Goal: Task Accomplishment & Management: Use online tool/utility

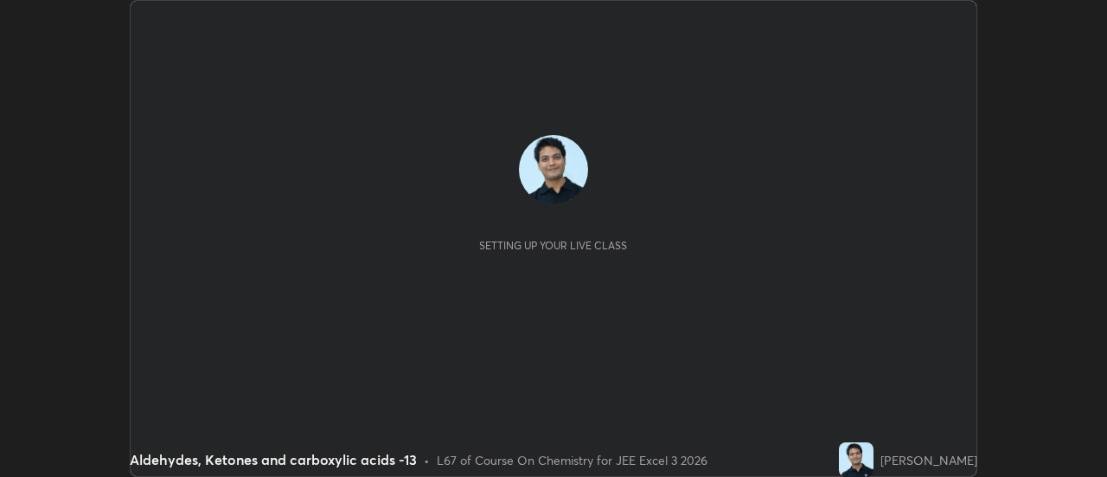
scroll to position [477, 1106]
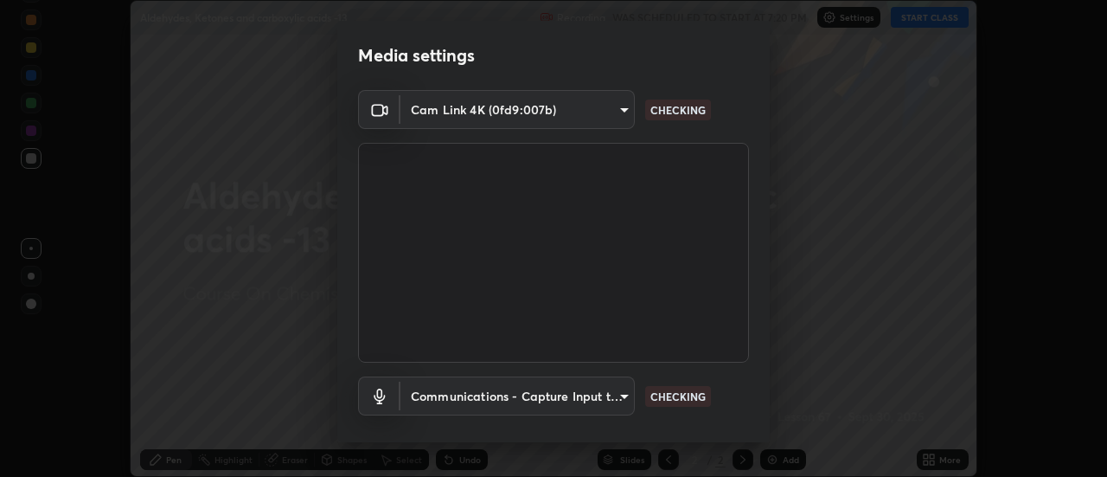
type input "c4401408a52d40c38515236f221603e9a854b9d3f030f2e841847d71f832acc5"
type input "communications"
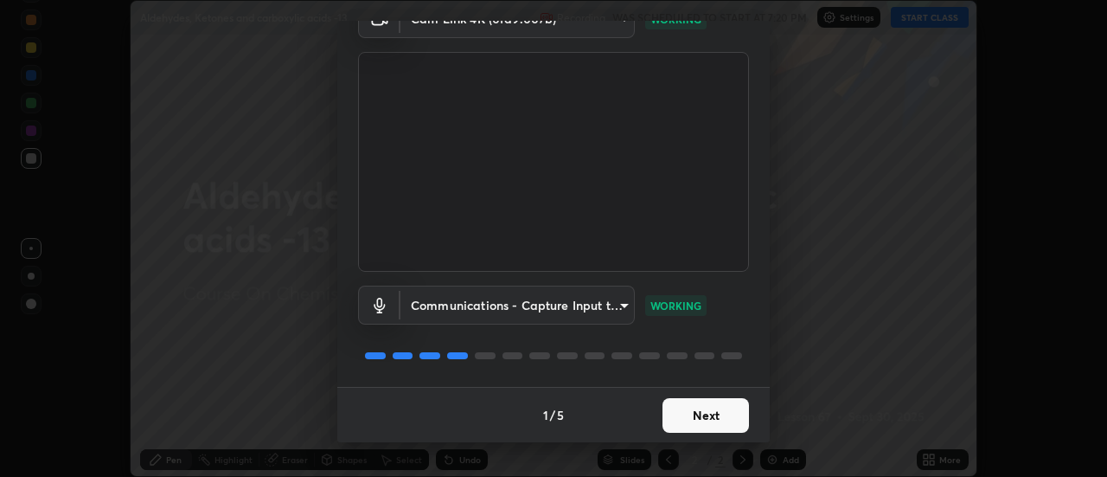
click at [700, 413] on button "Next" at bounding box center [706, 415] width 87 height 35
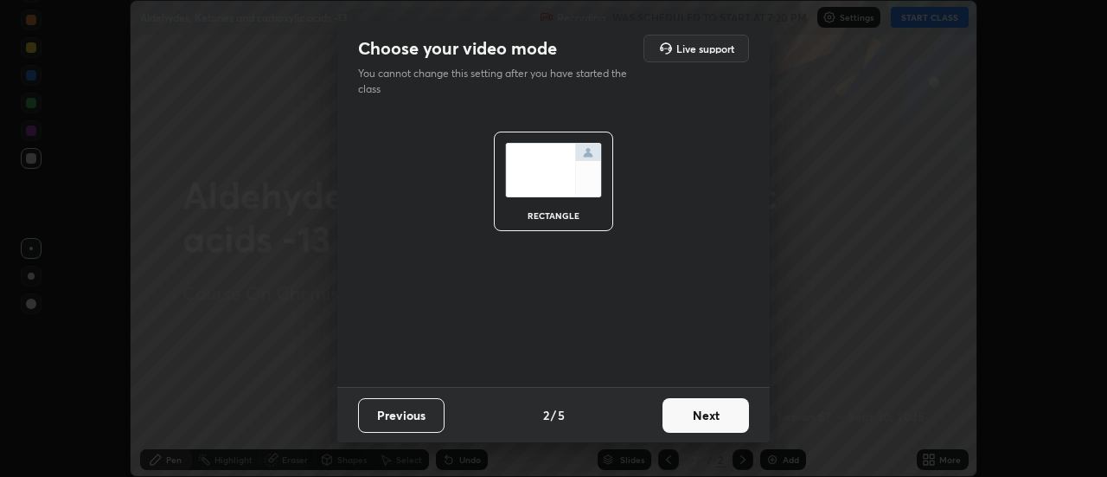
scroll to position [0, 0]
click at [701, 414] on button "Next" at bounding box center [706, 415] width 87 height 35
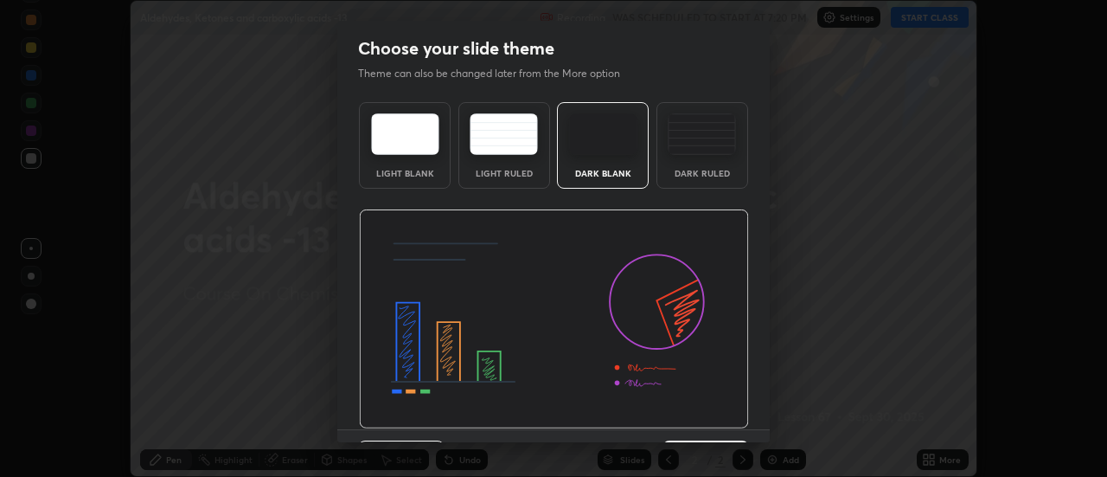
scroll to position [42, 0]
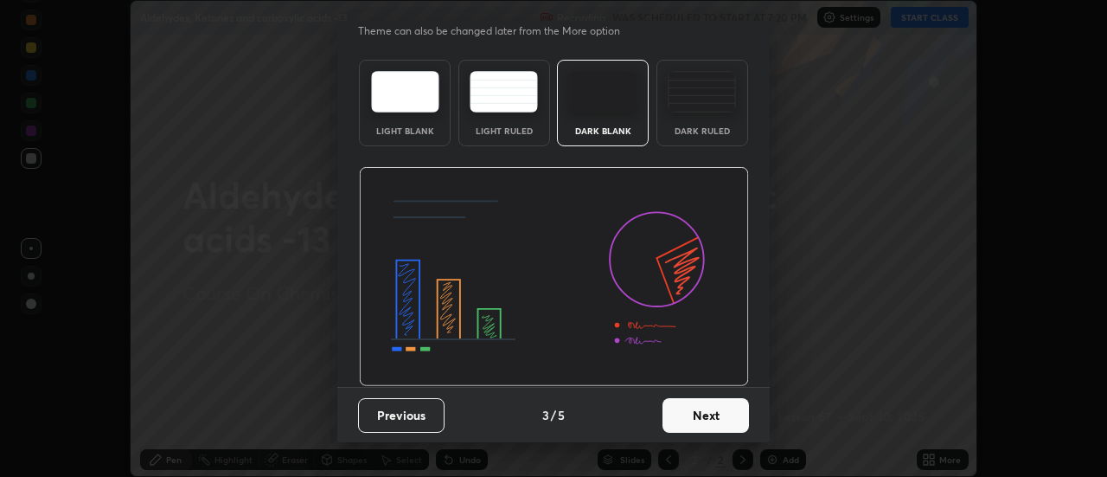
click at [696, 418] on button "Next" at bounding box center [706, 415] width 87 height 35
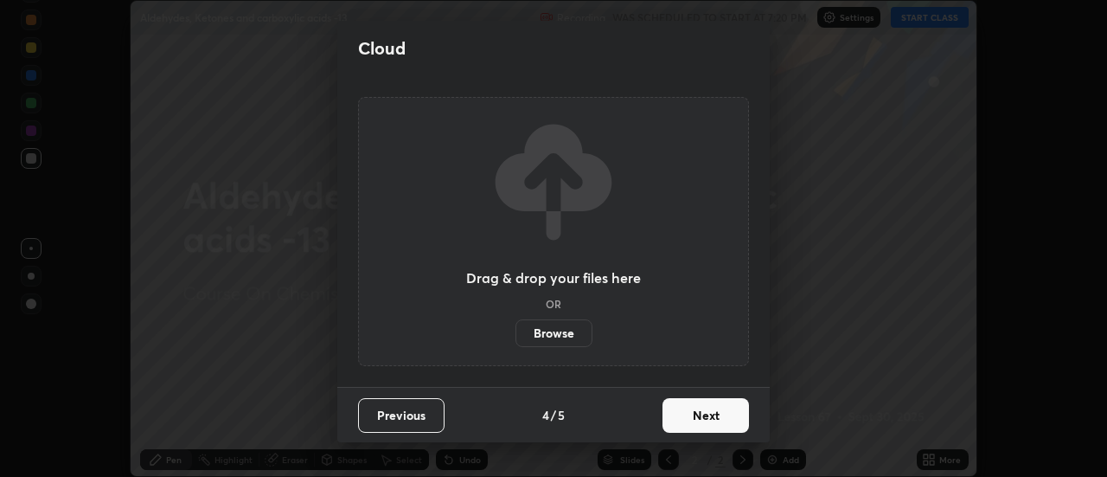
click at [702, 420] on button "Next" at bounding box center [706, 415] width 87 height 35
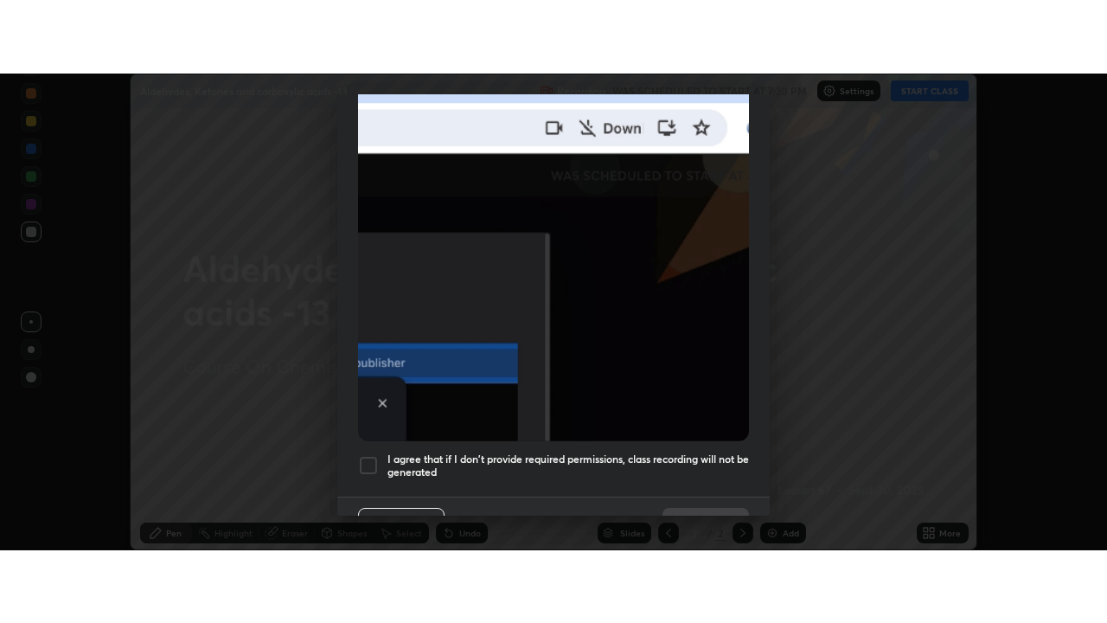
scroll to position [444, 0]
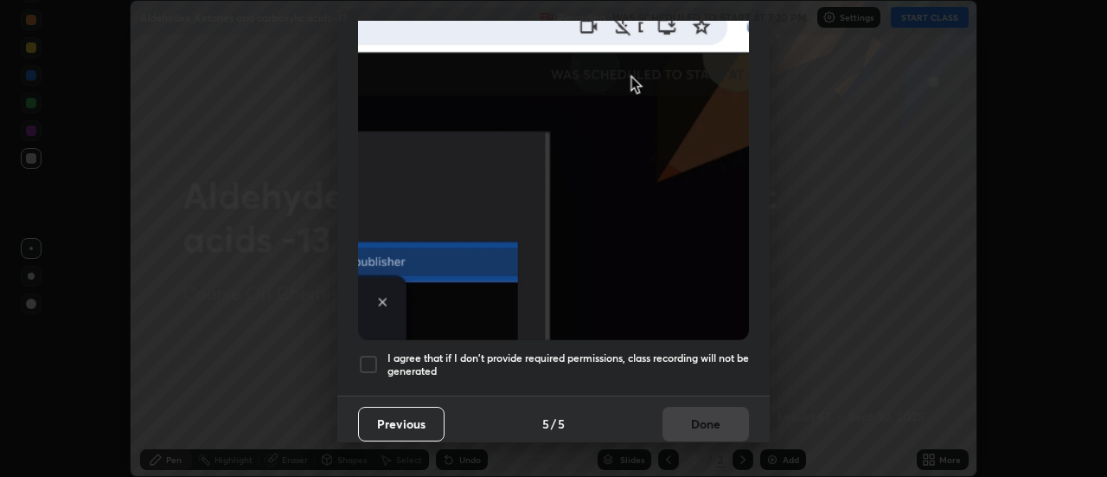
click at [364, 356] on div at bounding box center [368, 364] width 21 height 21
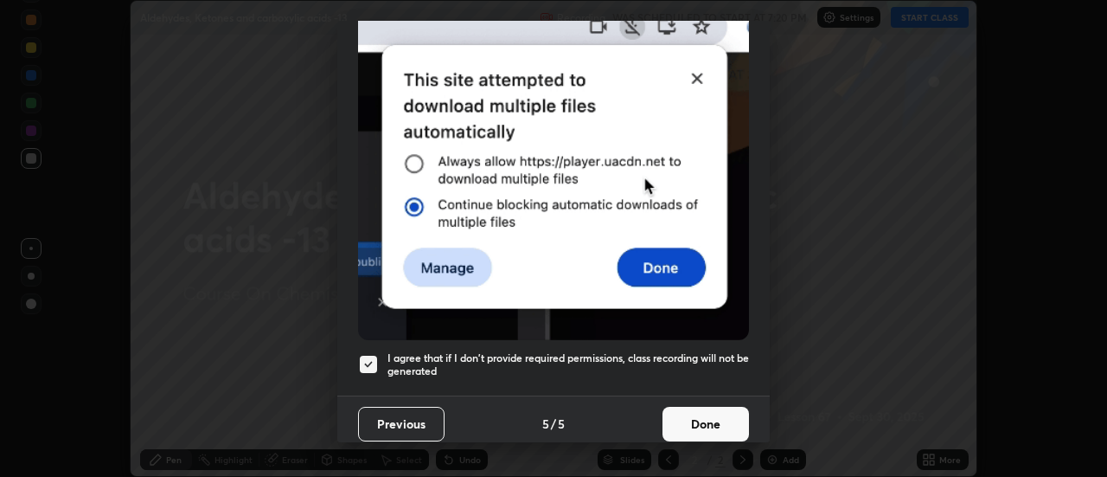
click at [671, 414] on button "Done" at bounding box center [706, 424] width 87 height 35
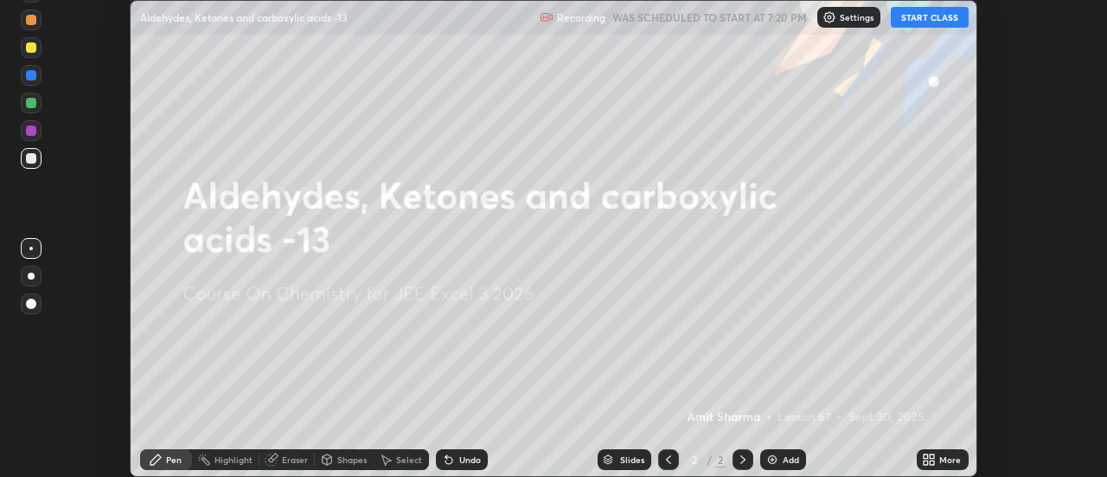
click at [917, 16] on button "START CLASS" at bounding box center [930, 17] width 78 height 21
click at [943, 465] on div "More" at bounding box center [943, 459] width 52 height 21
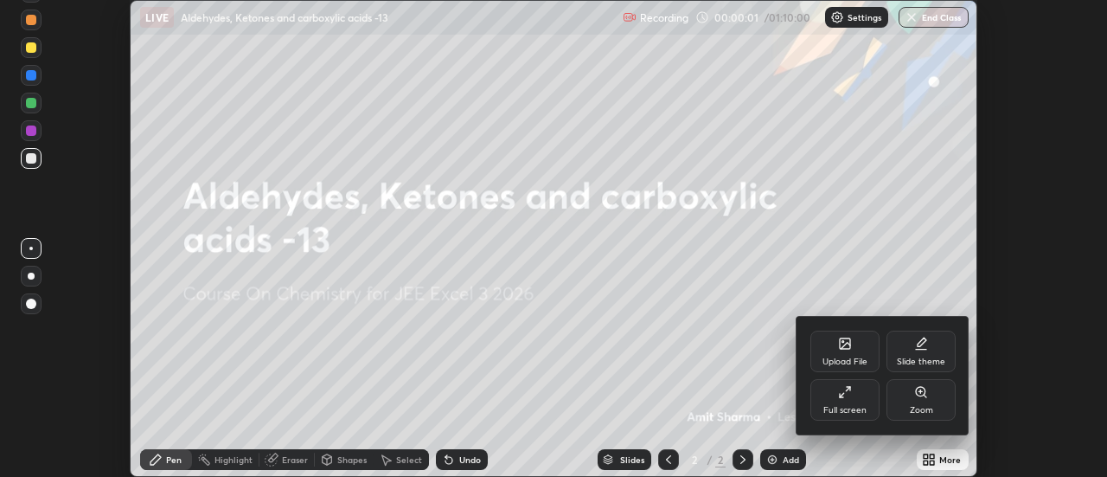
click at [854, 398] on div "Full screen" at bounding box center [845, 400] width 69 height 42
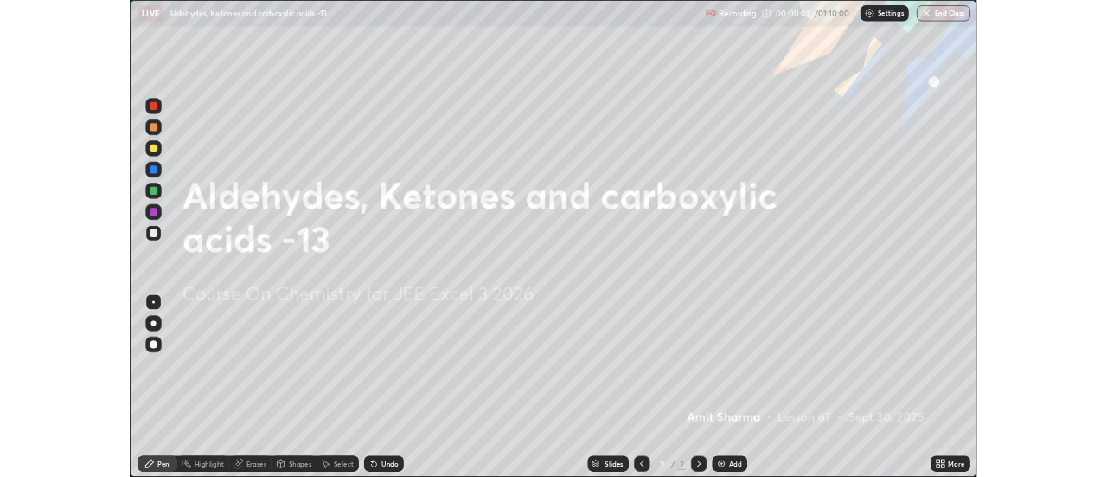
scroll to position [623, 1107]
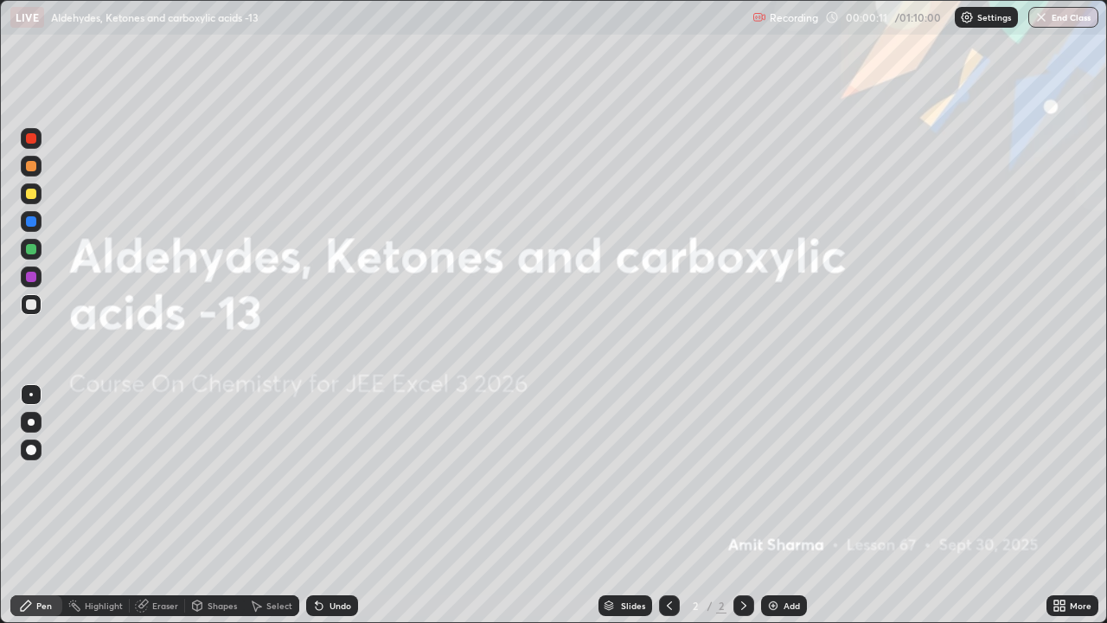
click at [776, 476] on img at bounding box center [773, 606] width 14 height 14
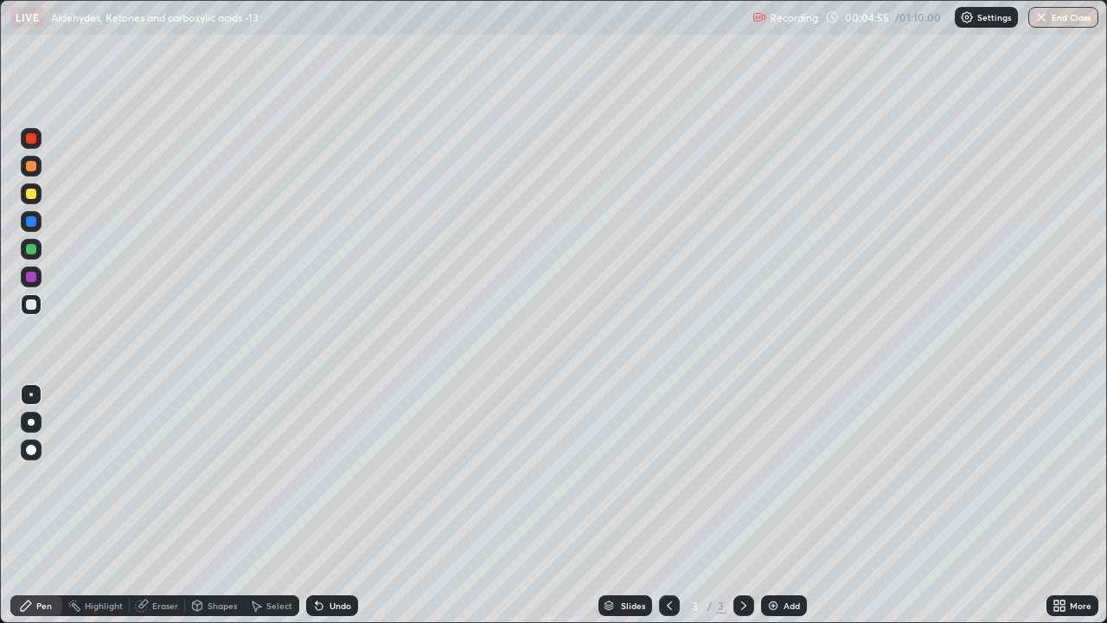
click at [34, 304] on div at bounding box center [31, 304] width 10 height 10
click at [337, 476] on div "Undo" at bounding box center [341, 605] width 22 height 9
click at [341, 476] on div "Undo" at bounding box center [341, 605] width 22 height 9
click at [152, 476] on div "Eraser" at bounding box center [165, 605] width 26 height 9
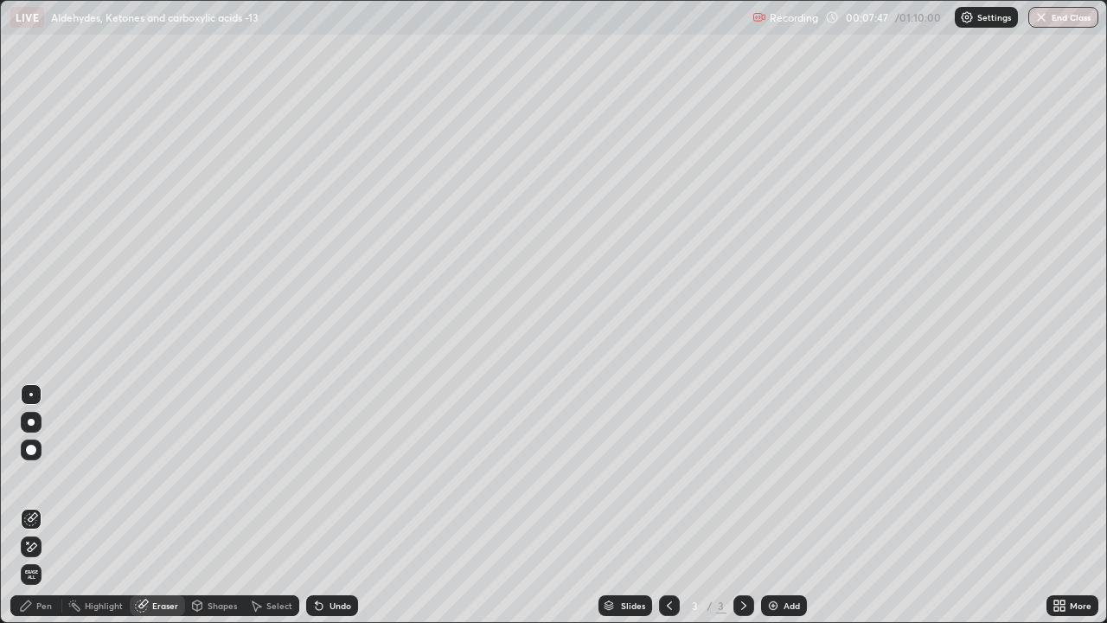
click at [50, 476] on div "Pen" at bounding box center [44, 605] width 16 height 9
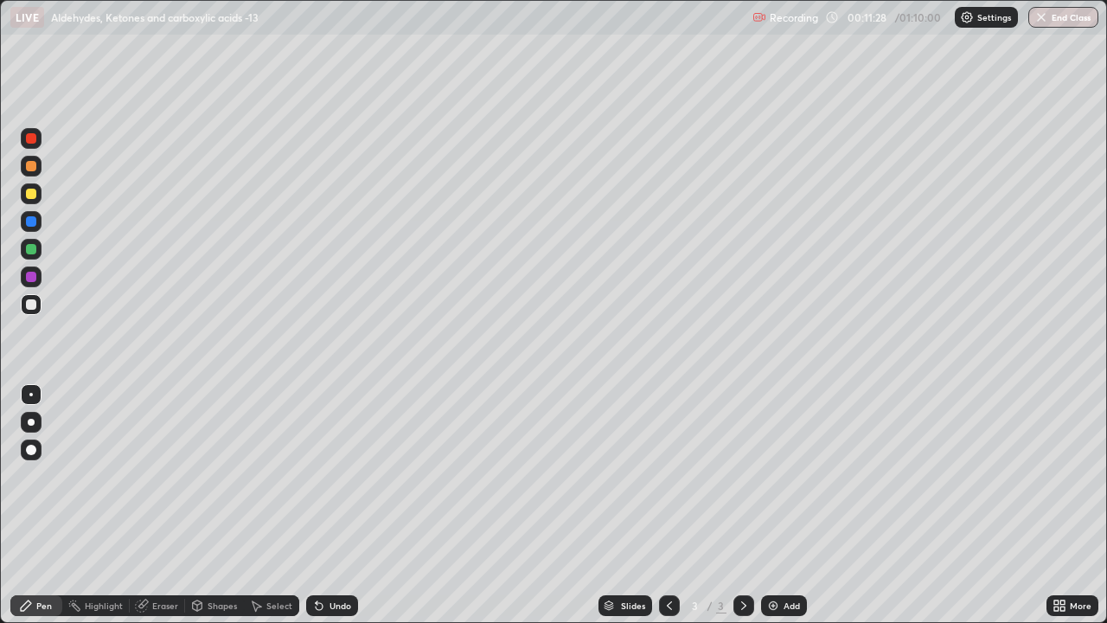
click at [784, 476] on div "Add" at bounding box center [792, 605] width 16 height 9
click at [35, 197] on div at bounding box center [31, 194] width 10 height 10
click at [32, 253] on div at bounding box center [31, 249] width 10 height 10
click at [32, 303] on div at bounding box center [31, 304] width 10 height 10
click at [324, 476] on div "Undo" at bounding box center [332, 605] width 52 height 21
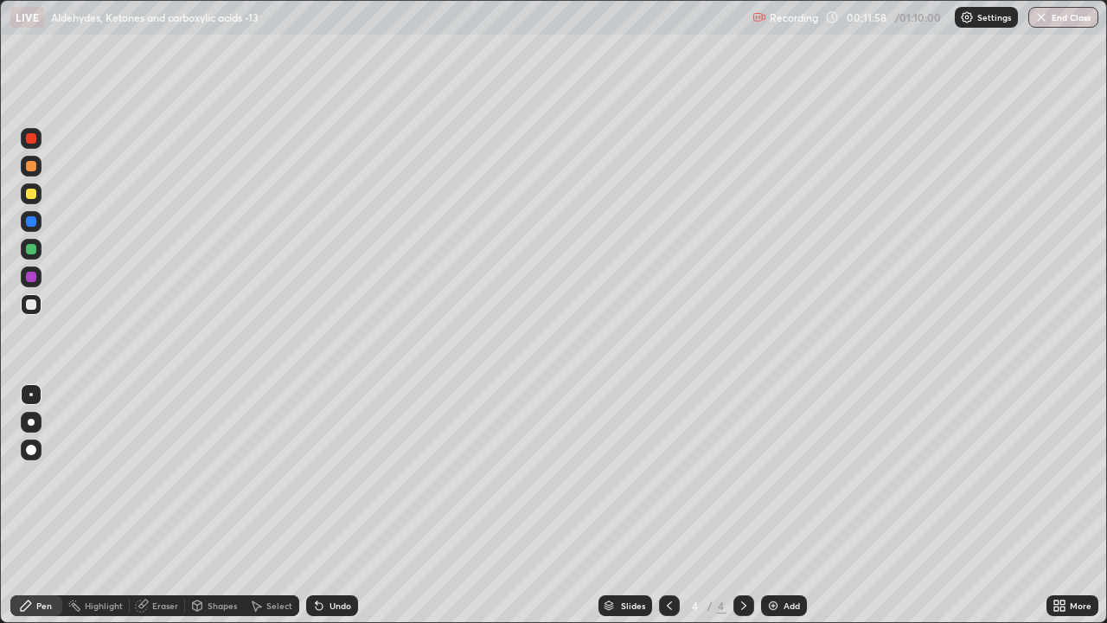
click at [330, 476] on div "Undo" at bounding box center [341, 605] width 22 height 9
click at [779, 476] on div "Add" at bounding box center [784, 605] width 46 height 21
click at [30, 249] on div at bounding box center [31, 249] width 10 height 10
click at [35, 304] on div at bounding box center [31, 304] width 10 height 10
click at [793, 476] on div "Add" at bounding box center [792, 605] width 16 height 9
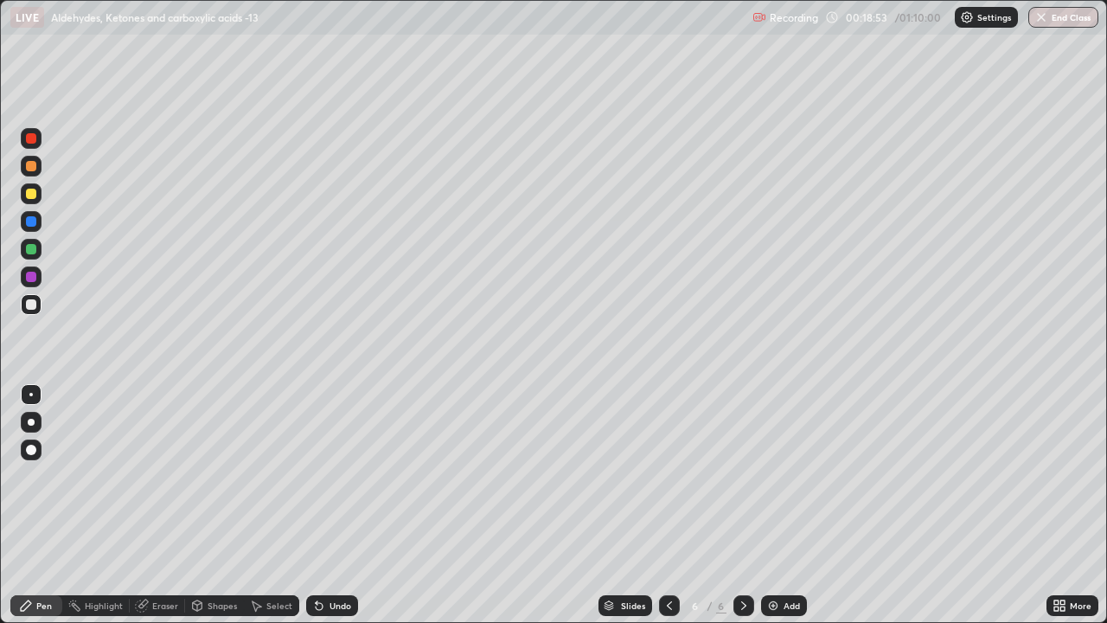
click at [32, 194] on div at bounding box center [31, 194] width 10 height 10
click at [33, 222] on div at bounding box center [31, 221] width 10 height 10
click at [27, 249] on div at bounding box center [31, 249] width 10 height 10
click at [35, 306] on div at bounding box center [31, 304] width 10 height 10
click at [785, 476] on div "Add" at bounding box center [792, 605] width 16 height 9
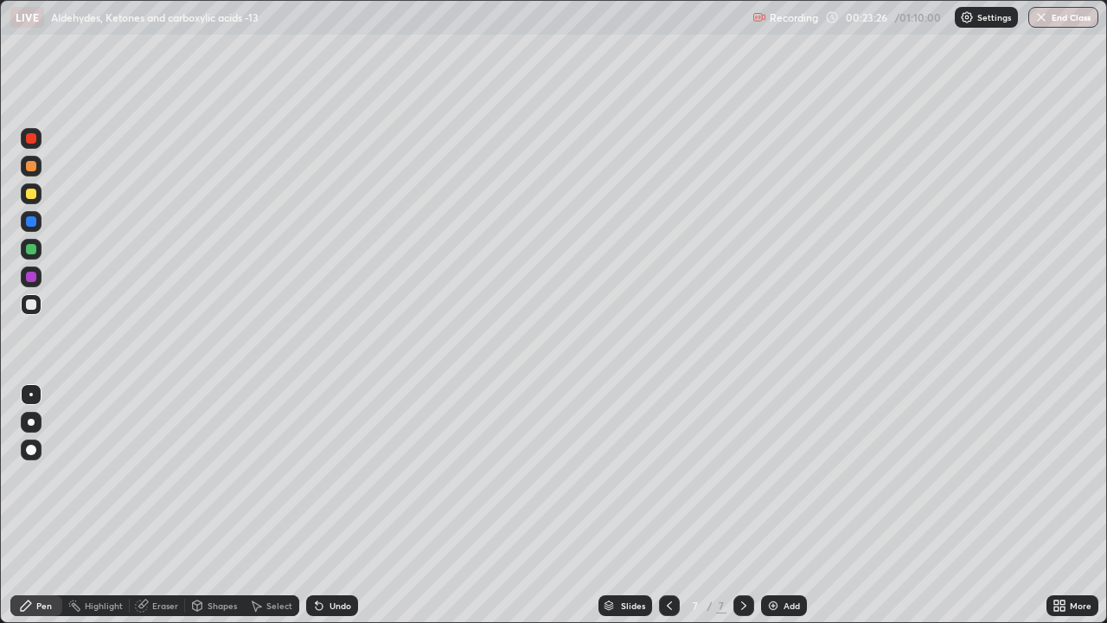
click at [35, 249] on div at bounding box center [31, 249] width 10 height 10
click at [30, 303] on div at bounding box center [31, 304] width 10 height 10
click at [32, 192] on div at bounding box center [31, 194] width 10 height 10
click at [34, 250] on div at bounding box center [31, 249] width 10 height 10
click at [34, 304] on div at bounding box center [31, 304] width 10 height 10
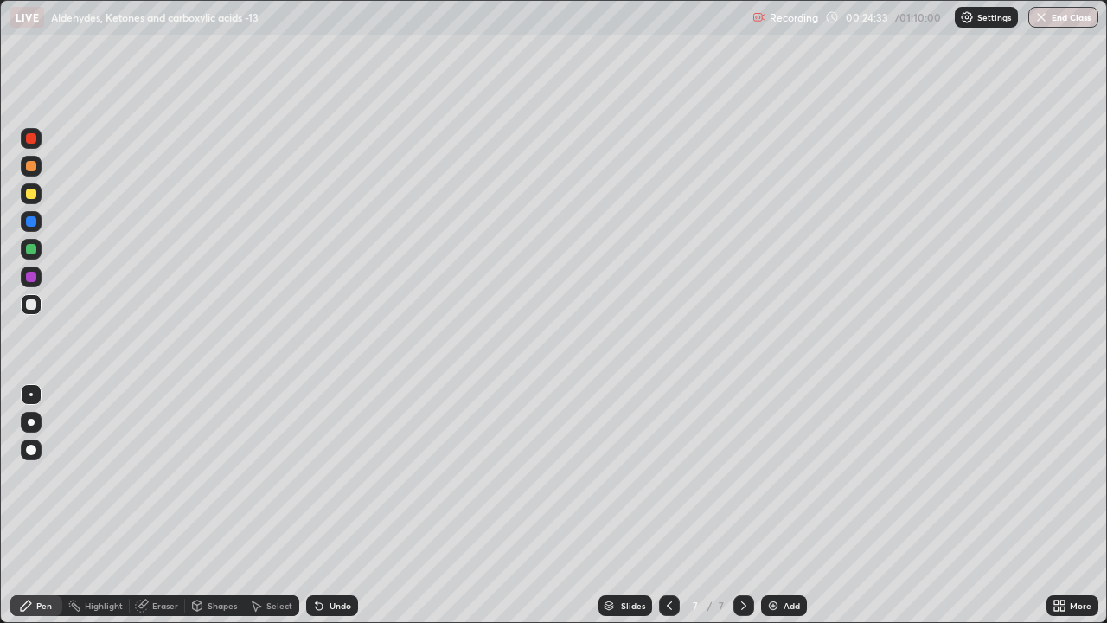
click at [32, 251] on div at bounding box center [31, 249] width 10 height 10
click at [35, 303] on div at bounding box center [31, 304] width 10 height 10
click at [169, 476] on div "Eraser" at bounding box center [165, 605] width 26 height 9
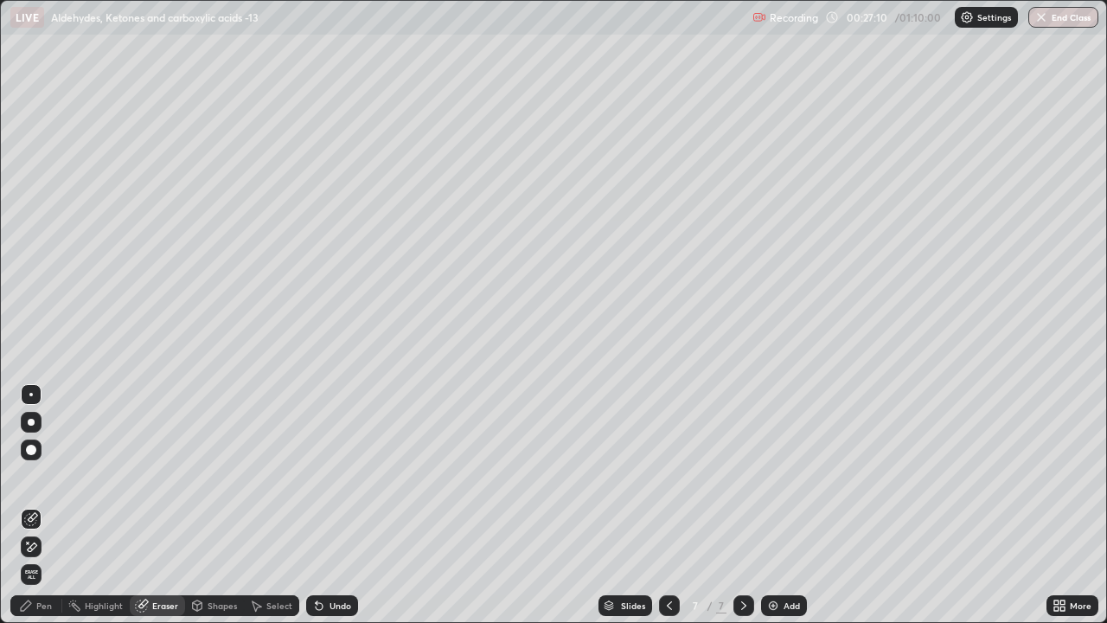
click at [45, 476] on div "Pen" at bounding box center [36, 605] width 52 height 21
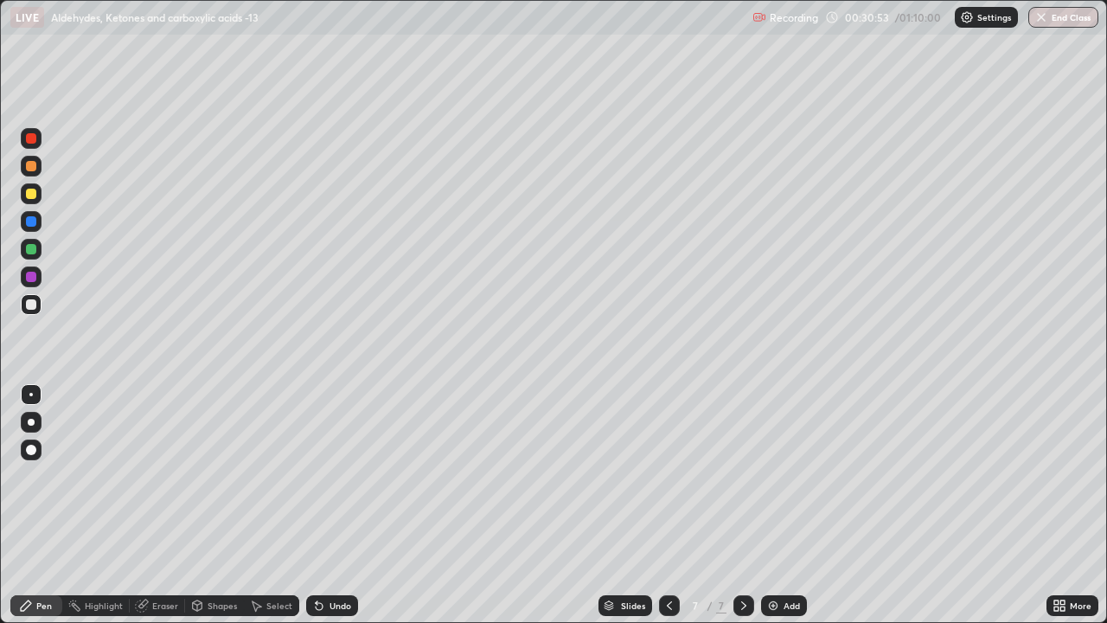
click at [787, 476] on div "Add" at bounding box center [792, 605] width 16 height 9
click at [35, 193] on div at bounding box center [31, 194] width 10 height 10
click at [33, 305] on div at bounding box center [31, 304] width 10 height 10
click at [330, 476] on div "Undo" at bounding box center [341, 605] width 22 height 9
click at [331, 476] on div "Undo" at bounding box center [341, 605] width 22 height 9
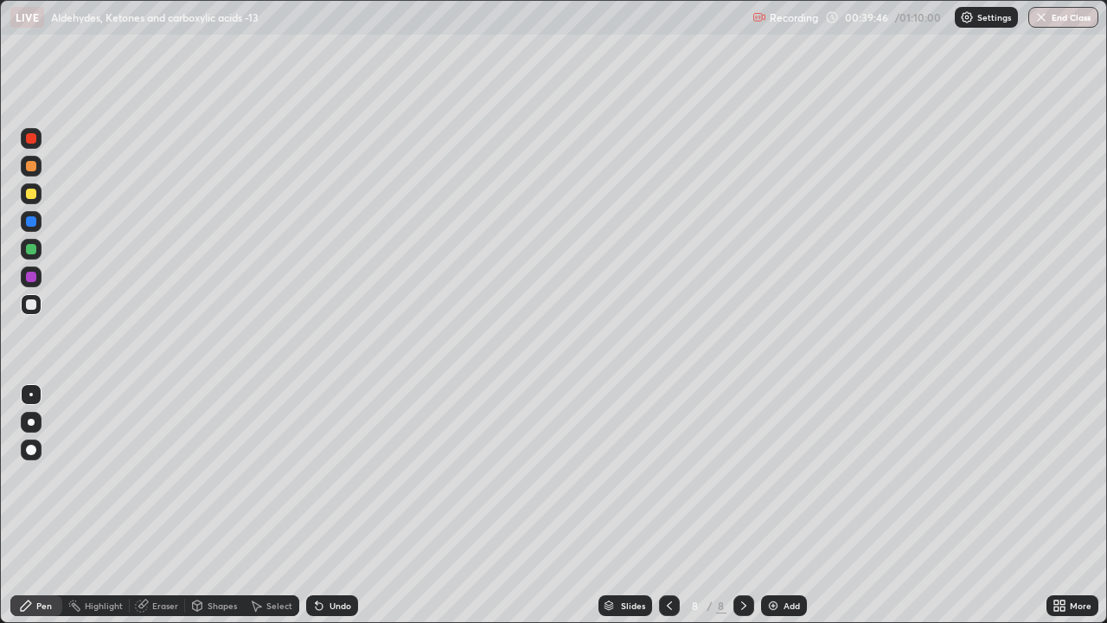
click at [775, 476] on img at bounding box center [773, 606] width 14 height 14
click at [779, 476] on div "Add" at bounding box center [784, 605] width 46 height 21
click at [35, 196] on div at bounding box center [31, 194] width 10 height 10
click at [33, 304] on div at bounding box center [31, 304] width 10 height 10
click at [667, 476] on icon at bounding box center [669, 606] width 14 height 14
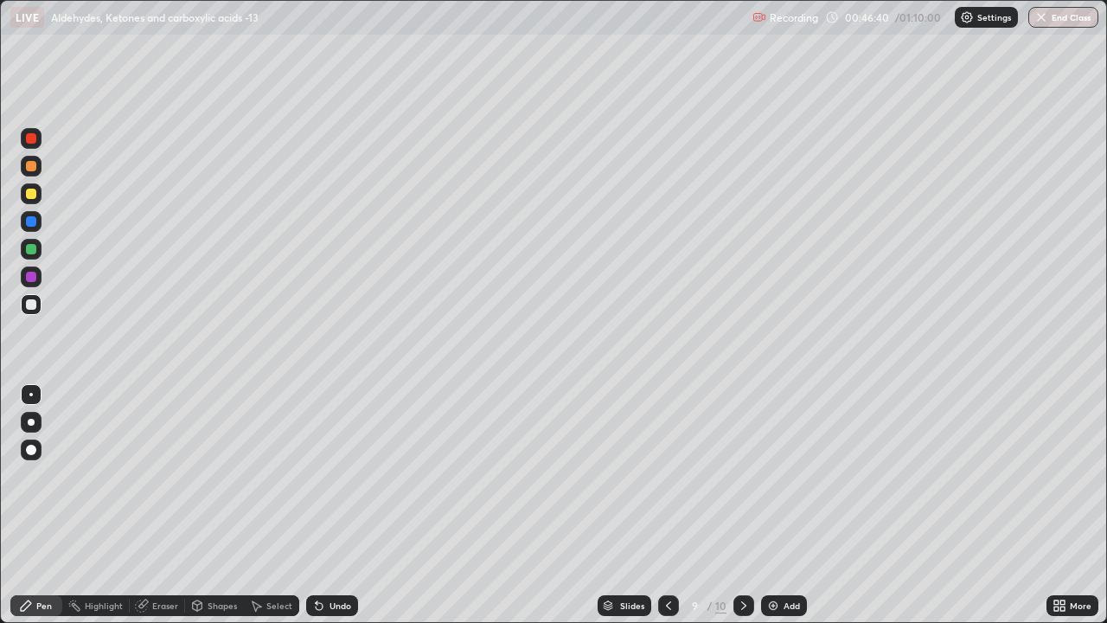
click at [670, 476] on icon at bounding box center [669, 606] width 14 height 14
click at [667, 476] on icon at bounding box center [669, 606] width 14 height 14
click at [742, 476] on icon at bounding box center [744, 606] width 14 height 14
click at [745, 476] on icon at bounding box center [744, 606] width 14 height 14
click at [749, 476] on div at bounding box center [744, 605] width 21 height 21
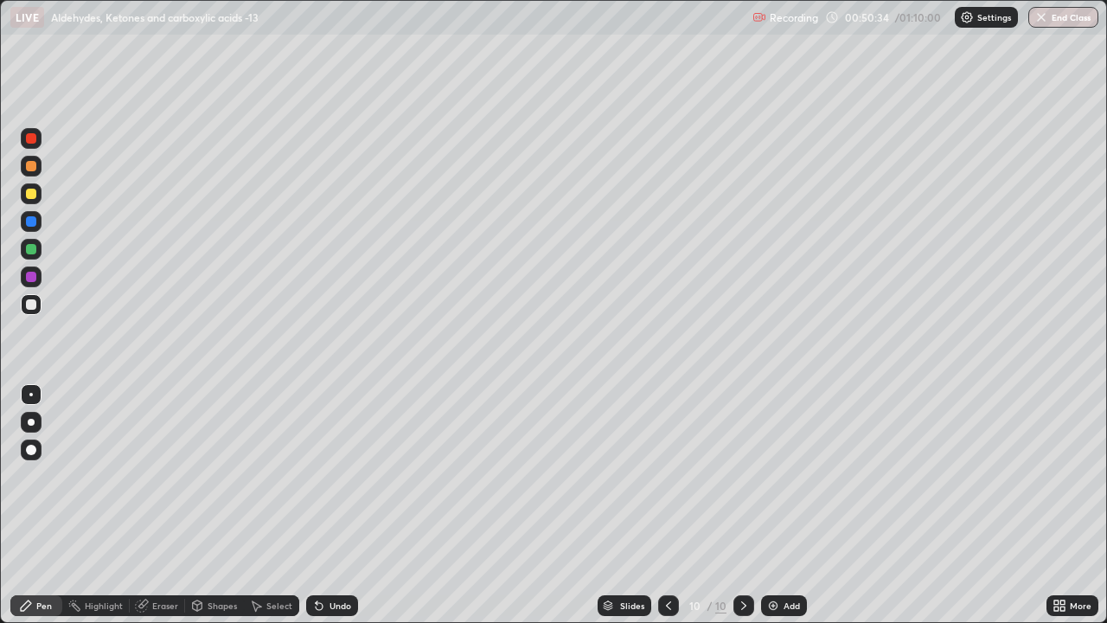
click at [778, 476] on div "Add" at bounding box center [784, 605] width 46 height 21
click at [34, 195] on div at bounding box center [31, 194] width 10 height 10
click at [34, 305] on div at bounding box center [31, 304] width 10 height 10
click at [335, 476] on div "Undo" at bounding box center [341, 605] width 22 height 9
click at [340, 476] on div "Undo" at bounding box center [341, 605] width 22 height 9
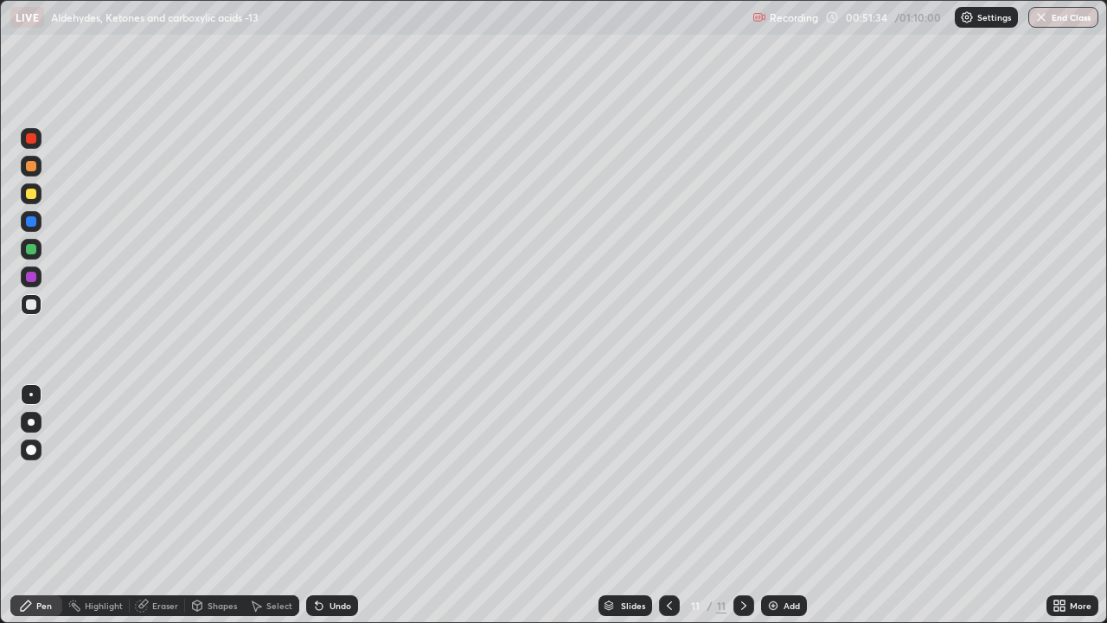
click at [30, 247] on div at bounding box center [31, 249] width 10 height 10
click at [34, 278] on div at bounding box center [31, 277] width 10 height 10
click at [31, 302] on div at bounding box center [31, 304] width 10 height 10
click at [772, 476] on img at bounding box center [773, 606] width 14 height 14
click at [340, 476] on div "Undo" at bounding box center [332, 605] width 52 height 21
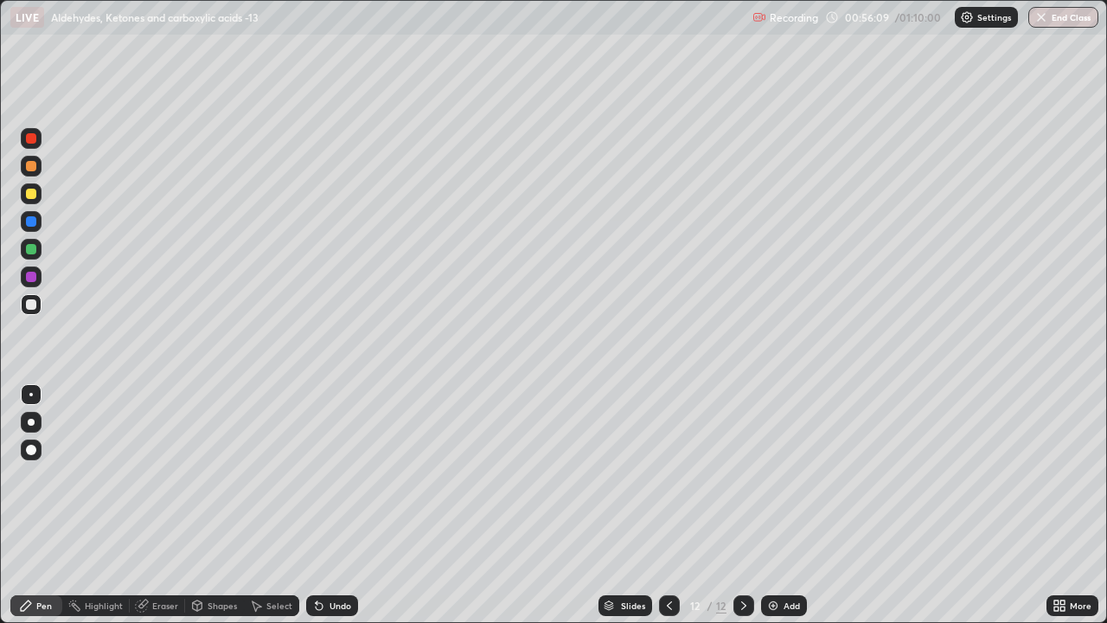
click at [337, 476] on div "Undo" at bounding box center [341, 605] width 22 height 9
click at [668, 476] on icon at bounding box center [670, 606] width 14 height 14
click at [743, 476] on icon at bounding box center [744, 606] width 14 height 14
click at [33, 196] on div at bounding box center [31, 194] width 10 height 10
click at [35, 306] on div at bounding box center [31, 304] width 10 height 10
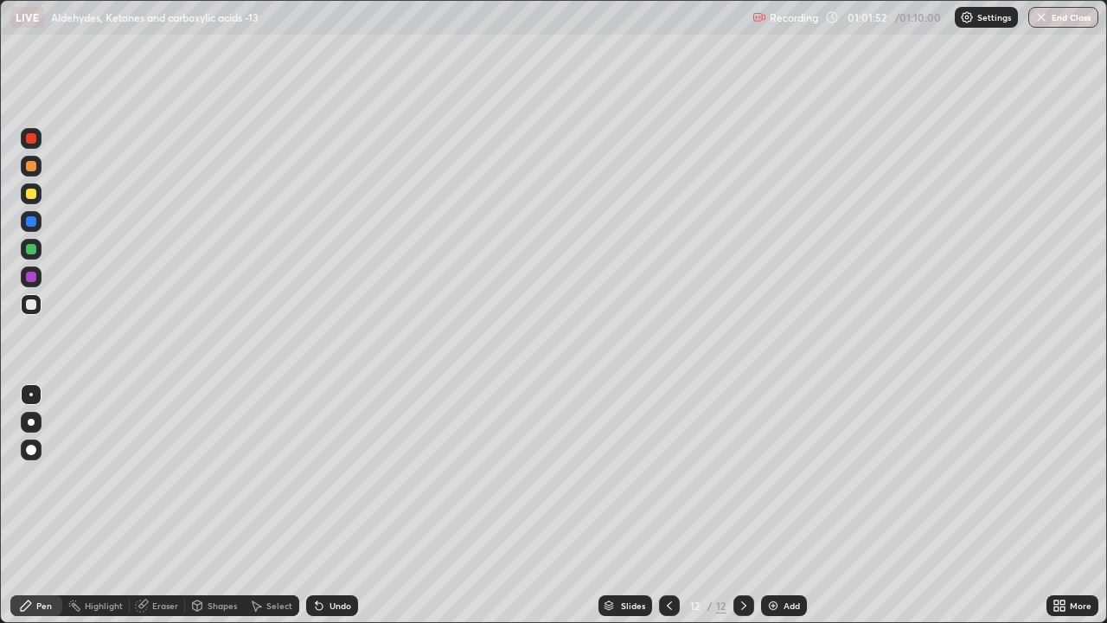
click at [35, 251] on div at bounding box center [31, 249] width 10 height 10
click at [793, 476] on div "Add" at bounding box center [784, 605] width 46 height 21
click at [35, 196] on div at bounding box center [31, 194] width 10 height 10
click at [33, 305] on div at bounding box center [31, 304] width 10 height 10
click at [32, 195] on div at bounding box center [31, 194] width 10 height 10
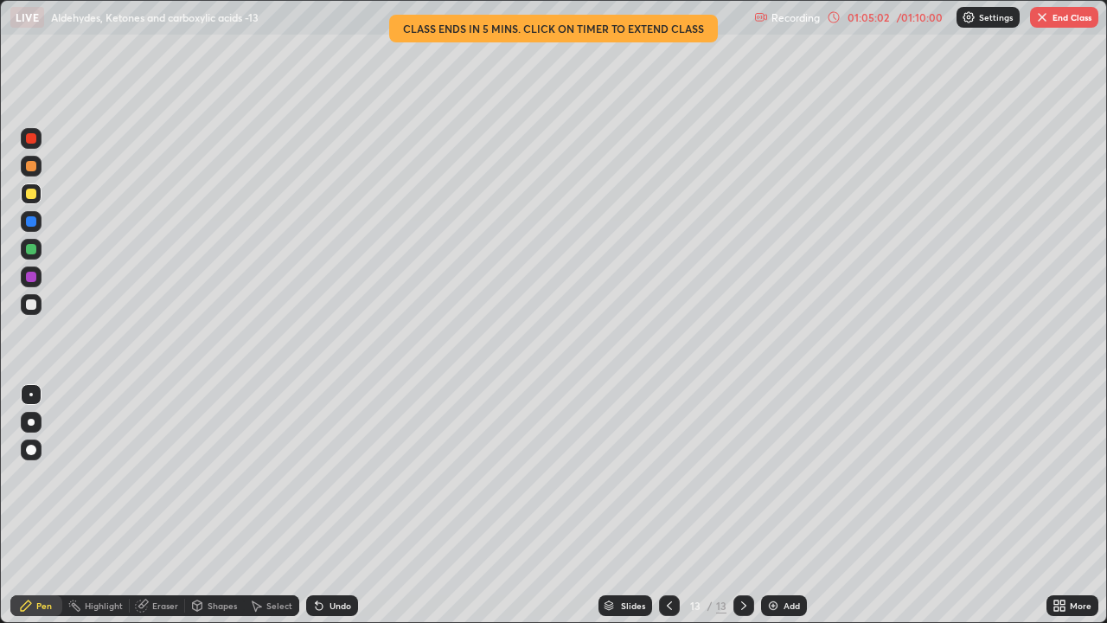
click at [29, 305] on div at bounding box center [31, 304] width 10 height 10
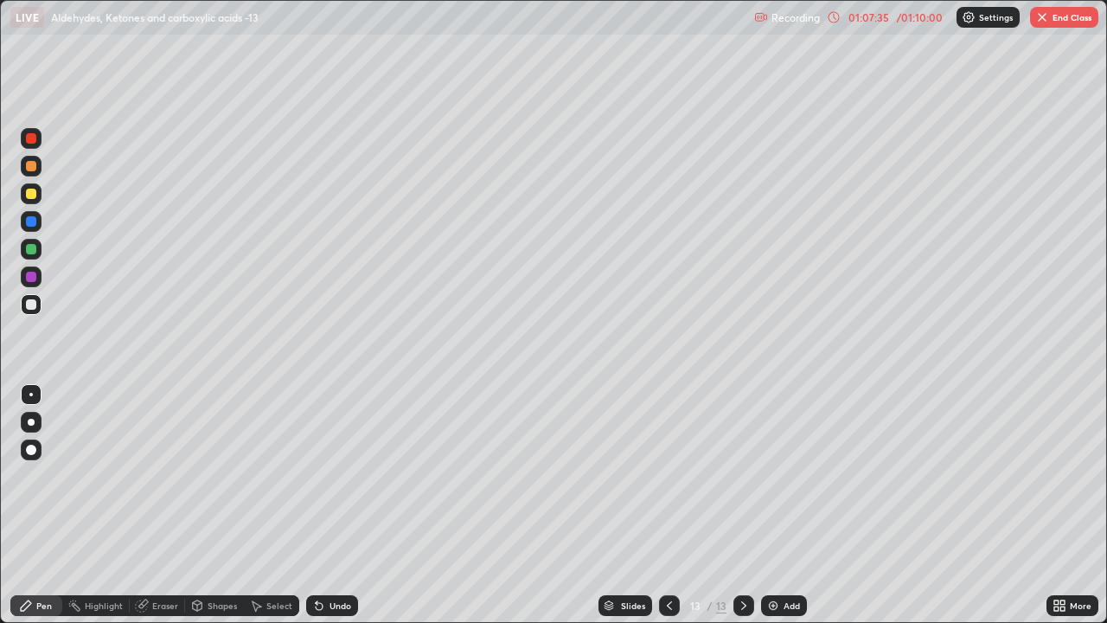
click at [1068, 21] on button "End Class" at bounding box center [1064, 17] width 68 height 21
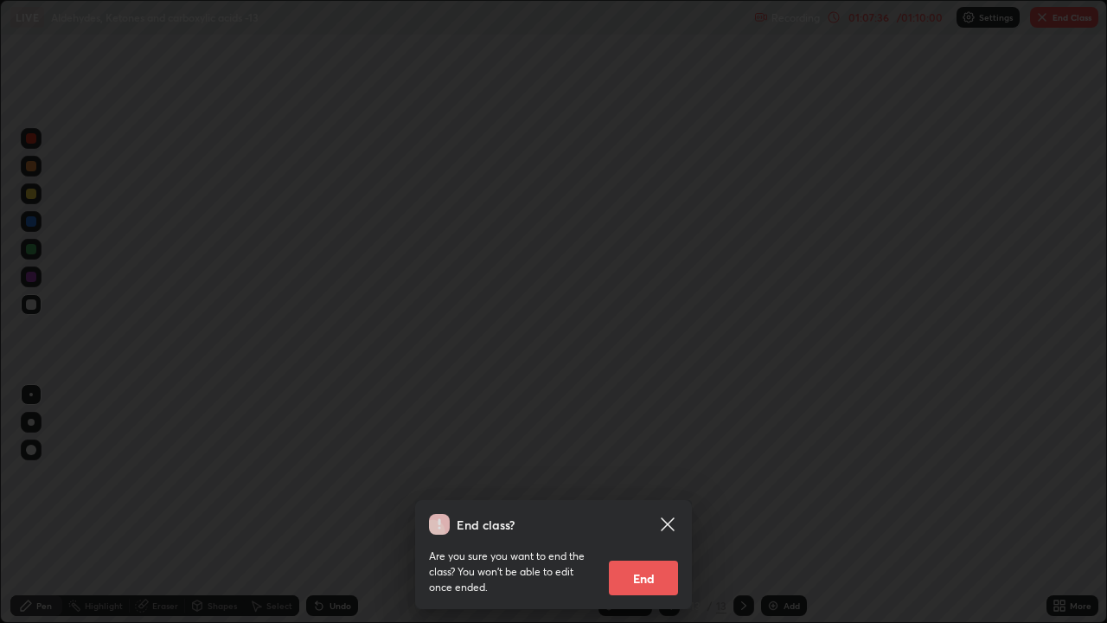
click at [652, 476] on button "End" at bounding box center [643, 578] width 69 height 35
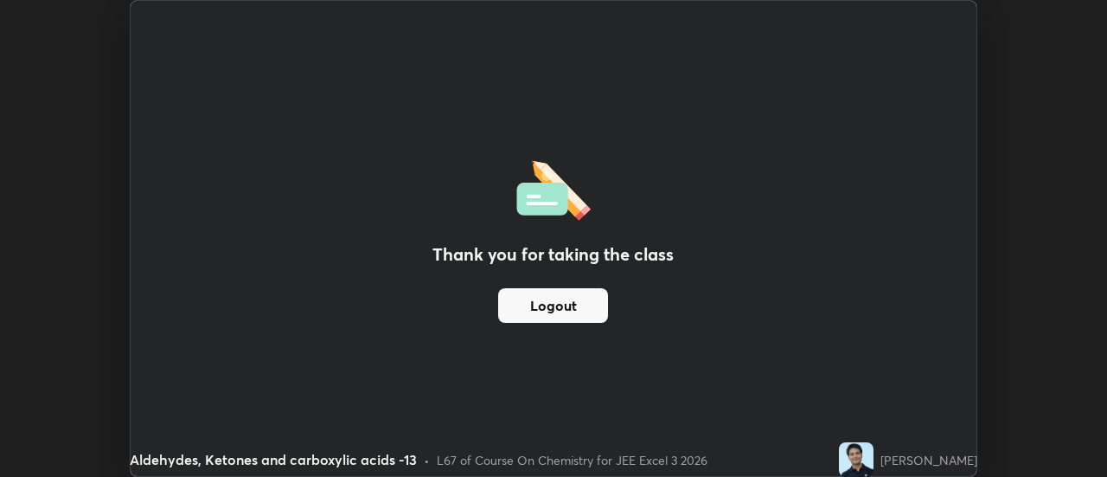
scroll to position [86032, 85401]
